Goal: Find specific page/section: Find specific page/section

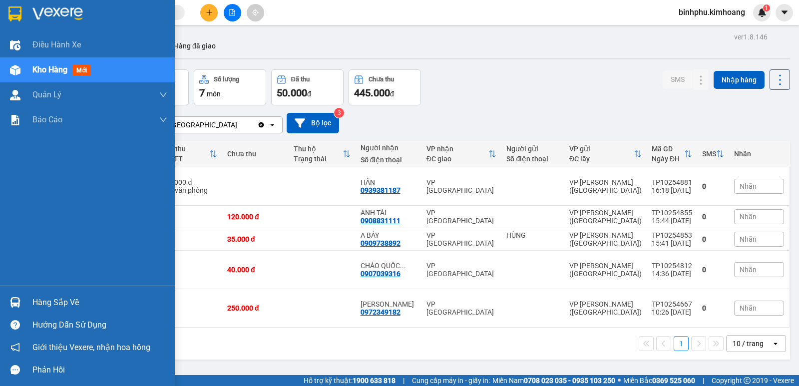
click at [16, 299] on img at bounding box center [15, 302] width 10 height 10
click at [9, 266] on div "Điều hành xe Kho hàng mới Quản Lý Quản lý chuyến Quản lý khách hàng mới Báo cáo…" at bounding box center [87, 193] width 175 height 386
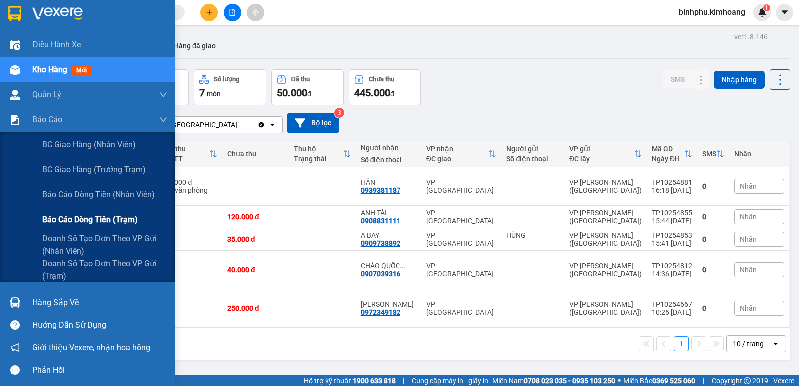
click at [54, 222] on span "Báo cáo dòng tiền (trạm)" at bounding box center [89, 219] width 95 height 12
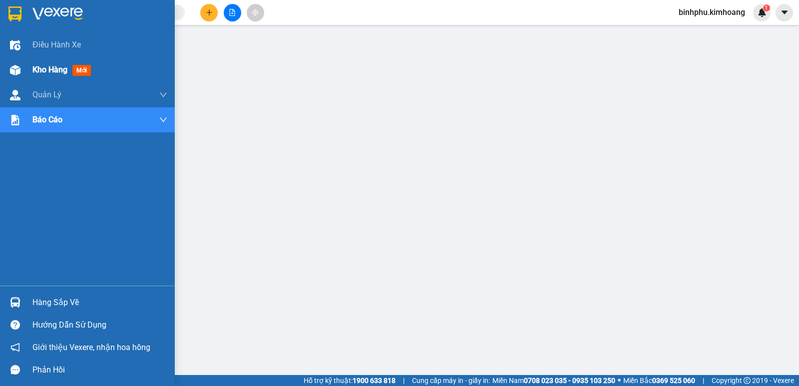
click at [5, 61] on div "Kho hàng mới" at bounding box center [87, 69] width 175 height 25
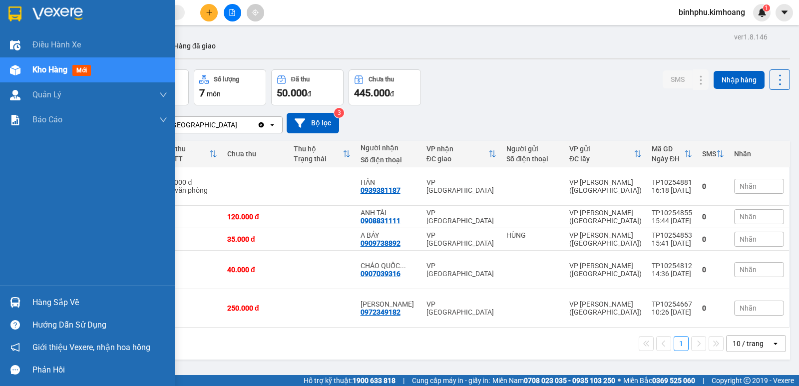
click at [37, 304] on div "Hàng sắp về" at bounding box center [99, 302] width 135 height 15
click at [26, 251] on div "Điều hành xe Kho hàng mới Quản Lý Quản lý chuyến Quản lý khách hàng mới Báo cáo…" at bounding box center [87, 193] width 175 height 386
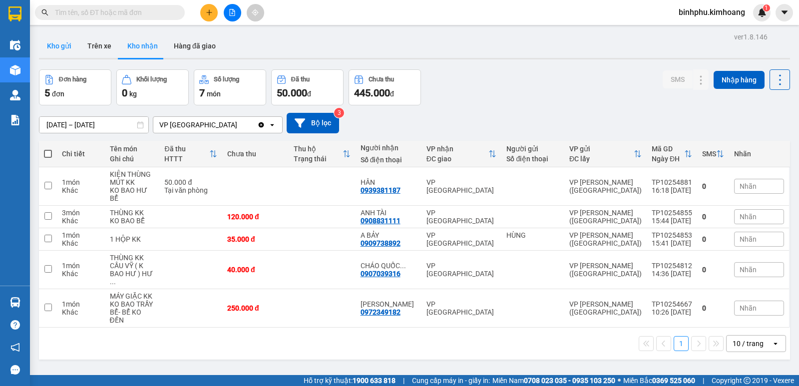
click at [73, 39] on button "Kho gửi" at bounding box center [59, 46] width 40 height 24
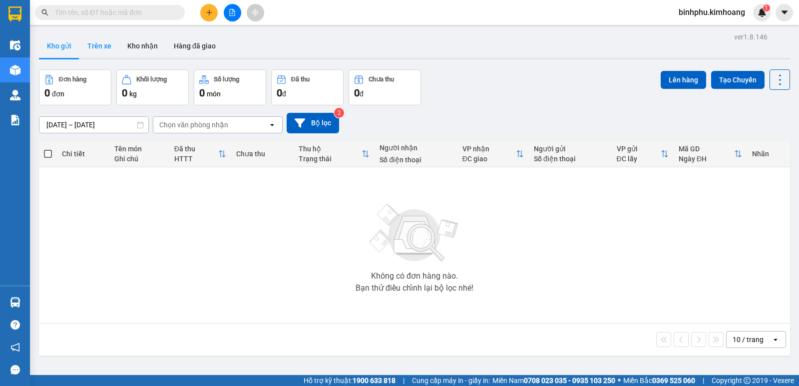
click at [83, 40] on button "Trên xe" at bounding box center [99, 46] width 40 height 24
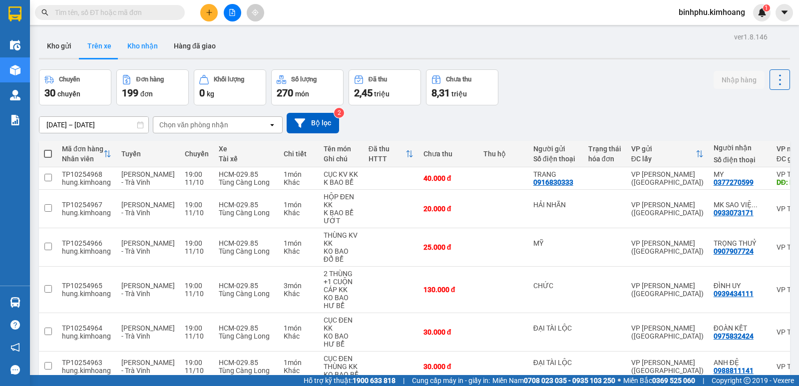
click at [132, 44] on button "Kho nhận" at bounding box center [142, 46] width 46 height 24
